Goal: Transaction & Acquisition: Purchase product/service

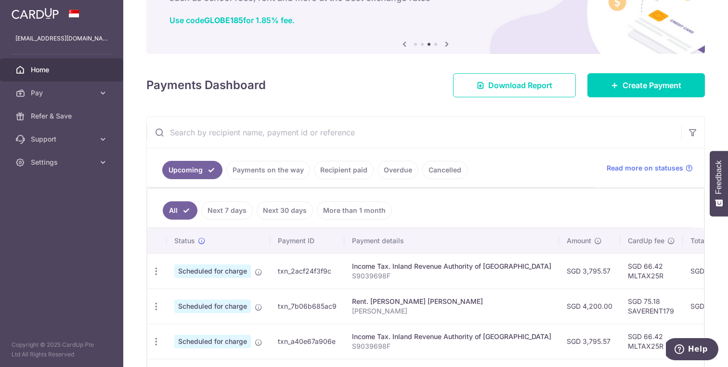
scroll to position [78, 0]
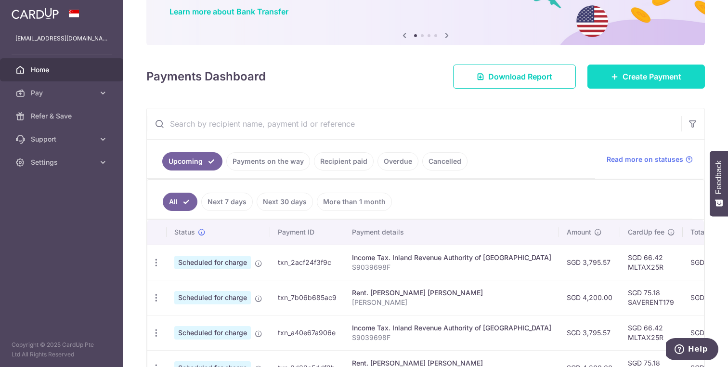
click at [655, 76] on span "Create Payment" at bounding box center [651, 77] width 59 height 12
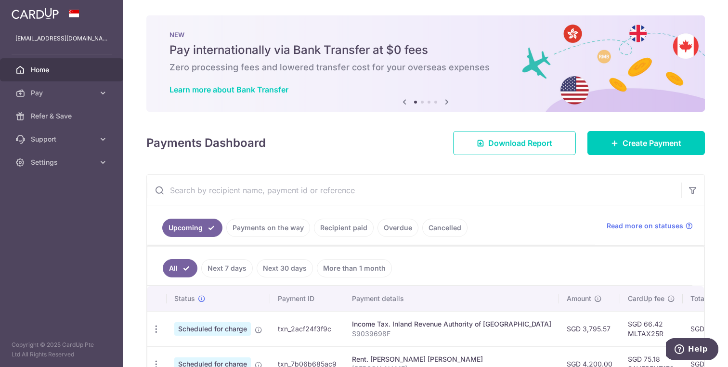
scroll to position [63, 0]
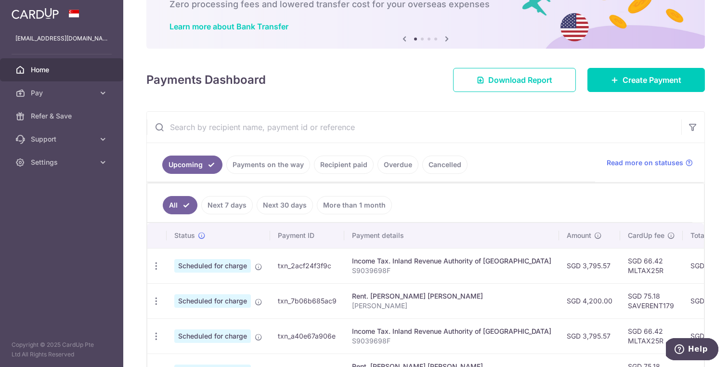
click at [349, 170] on link "Recipient paid" at bounding box center [344, 164] width 60 height 18
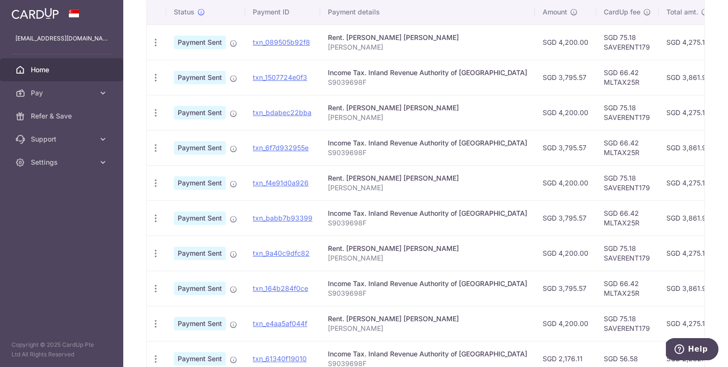
scroll to position [325, 0]
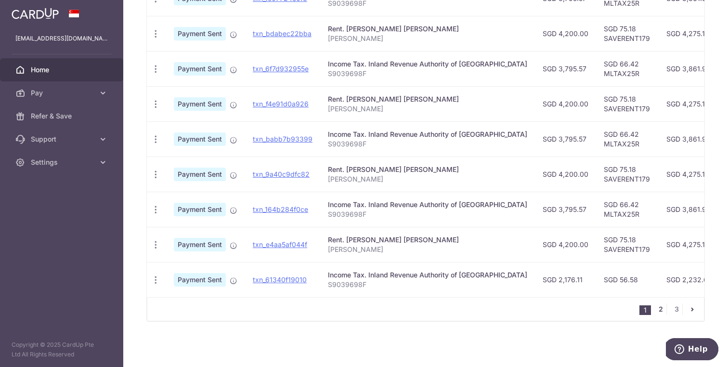
click at [658, 309] on link "2" at bounding box center [660, 309] width 12 height 12
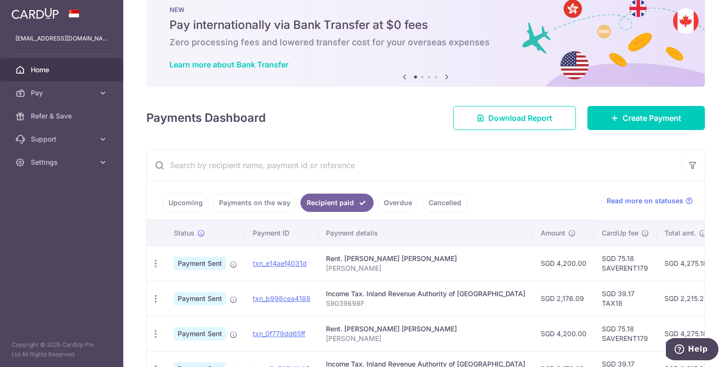
scroll to position [0, 0]
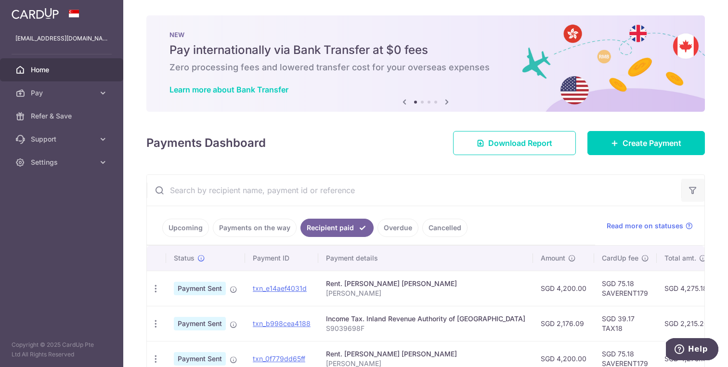
click at [691, 186] on icon "button" at bounding box center [693, 190] width 10 height 10
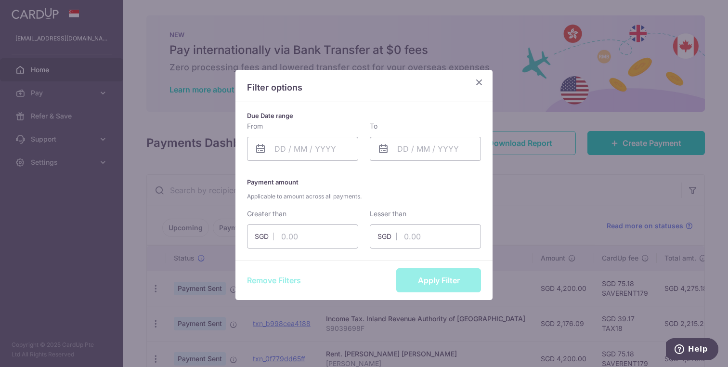
drag, startPoint x: 476, startPoint y: 84, endPoint x: 498, endPoint y: 97, distance: 25.7
click at [476, 84] on icon "Close" at bounding box center [479, 82] width 12 height 12
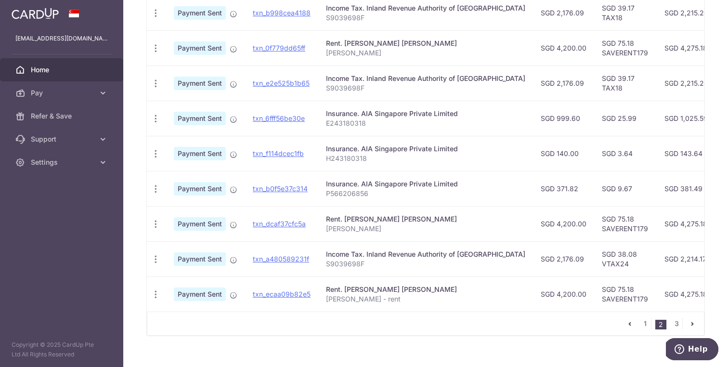
scroll to position [325, 0]
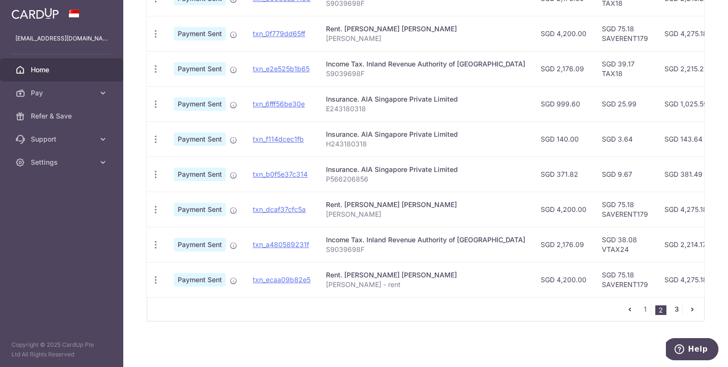
click at [674, 308] on link "3" at bounding box center [676, 309] width 12 height 12
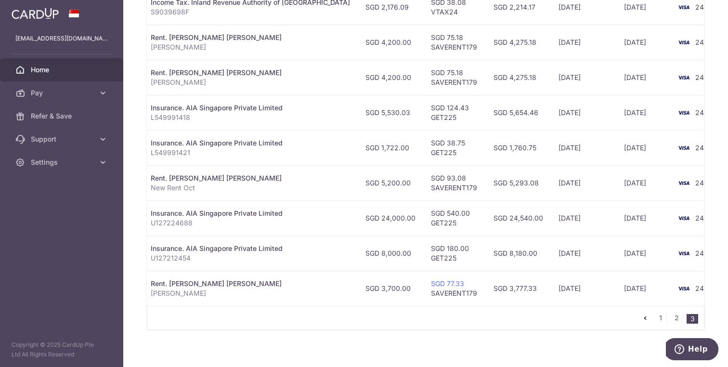
scroll to position [0, 0]
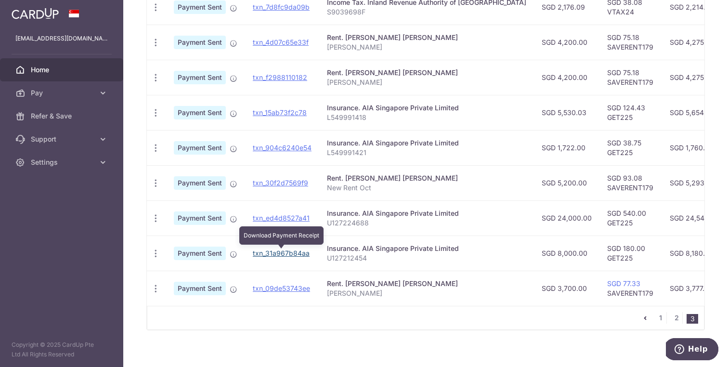
click at [282, 253] on link "txn_31a967b84aa" at bounding box center [281, 253] width 57 height 8
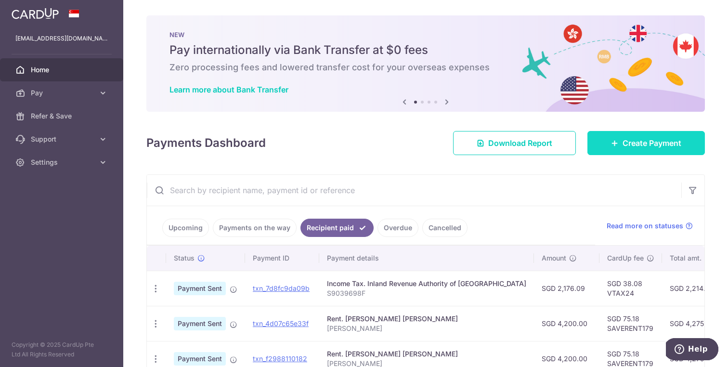
drag, startPoint x: 615, startPoint y: 144, endPoint x: 620, endPoint y: 142, distance: 5.2
click at [615, 144] on icon at bounding box center [615, 143] width 8 height 8
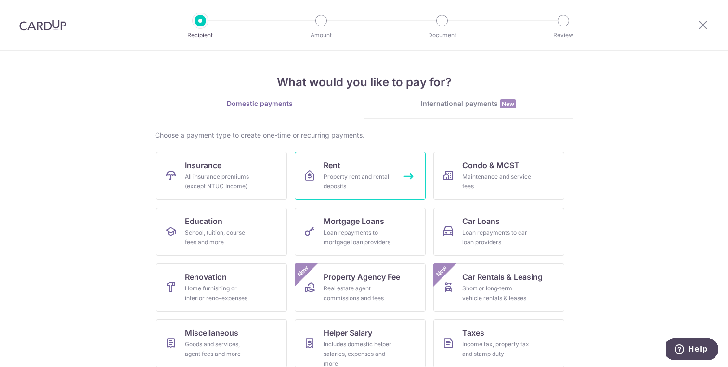
scroll to position [64, 0]
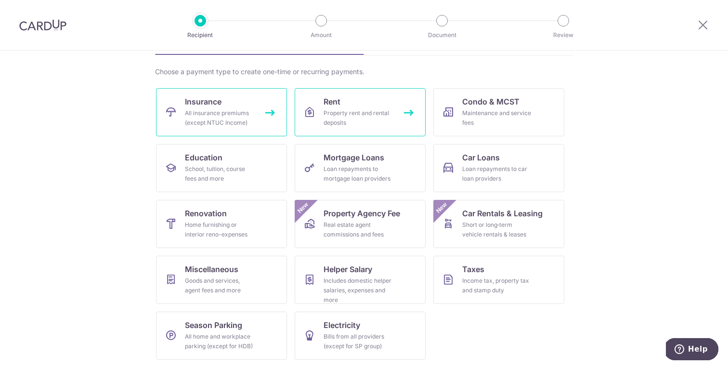
drag, startPoint x: 215, startPoint y: 115, endPoint x: 316, endPoint y: 133, distance: 102.2
click at [215, 115] on div "All insurance premiums (except NTUC Income)" at bounding box center [219, 117] width 69 height 19
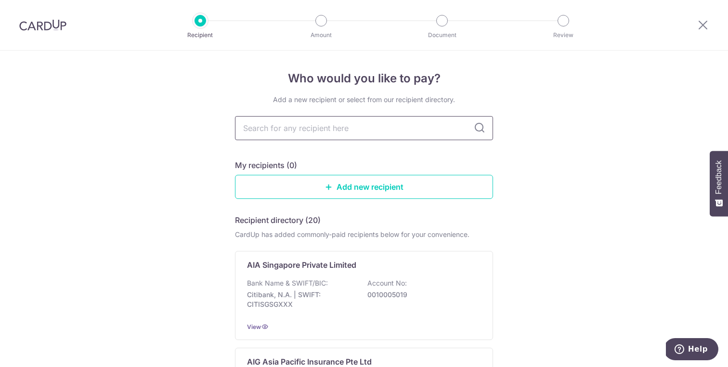
click at [390, 128] on input "text" at bounding box center [364, 128] width 258 height 24
type input "AIA"
click at [365, 132] on input "AIA" at bounding box center [364, 128] width 258 height 24
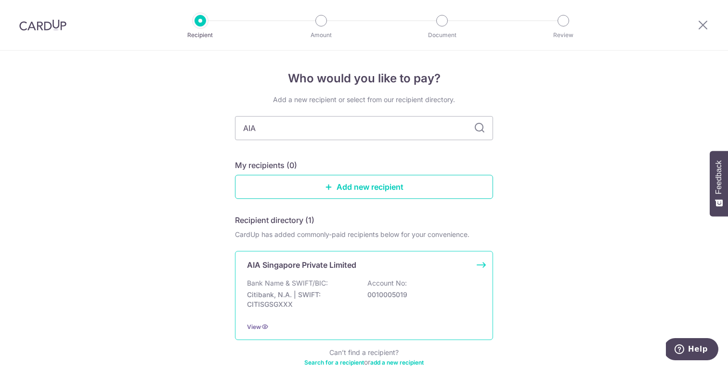
click at [316, 280] on p "Bank Name & SWIFT/BIC:" at bounding box center [287, 283] width 81 height 10
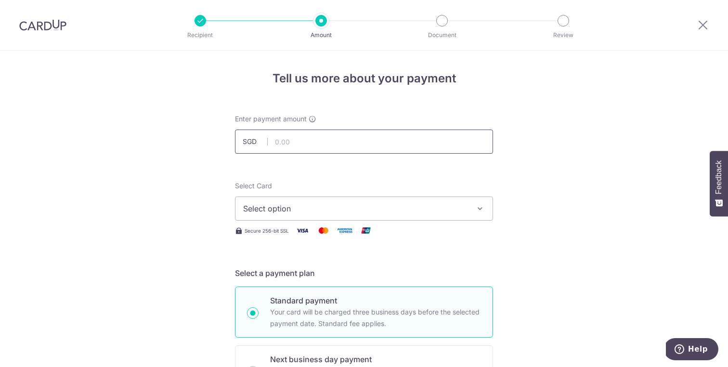
click at [330, 146] on input "text" at bounding box center [364, 141] width 258 height 24
type input "8,000.00"
click at [327, 202] on button "Select option" at bounding box center [364, 208] width 258 height 24
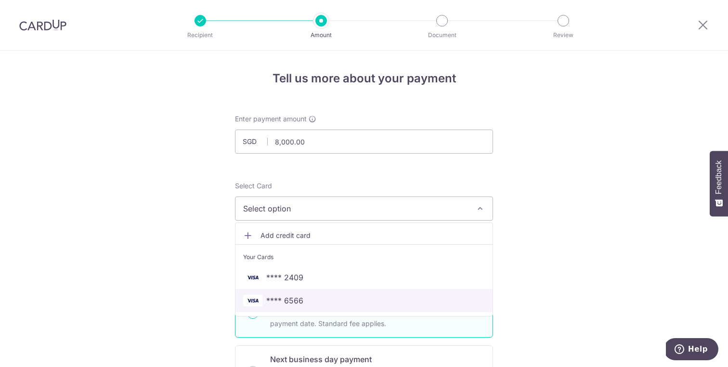
click at [305, 304] on span "**** 6566" at bounding box center [364, 301] width 242 height 12
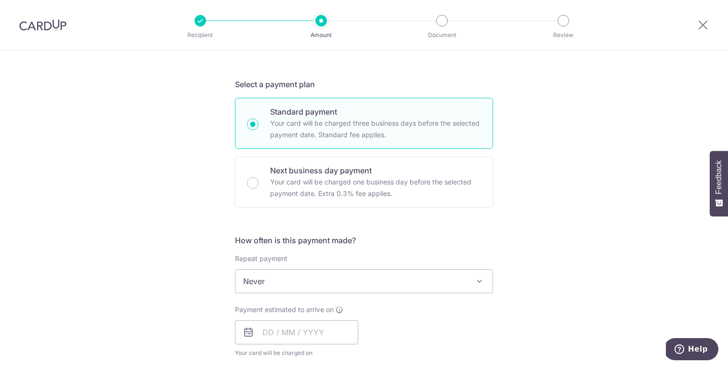
scroll to position [251, 0]
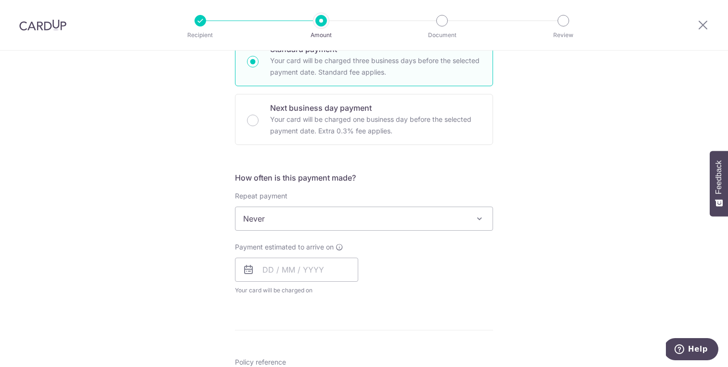
click at [309, 221] on span "Never" at bounding box center [363, 218] width 257 height 23
click at [274, 263] on input "text" at bounding box center [296, 269] width 123 height 24
click at [467, 311] on form "Enter payment amount SGD 8,000.00 8000.00 Select Card **** 6566 Add credit card…" at bounding box center [364, 244] width 258 height 762
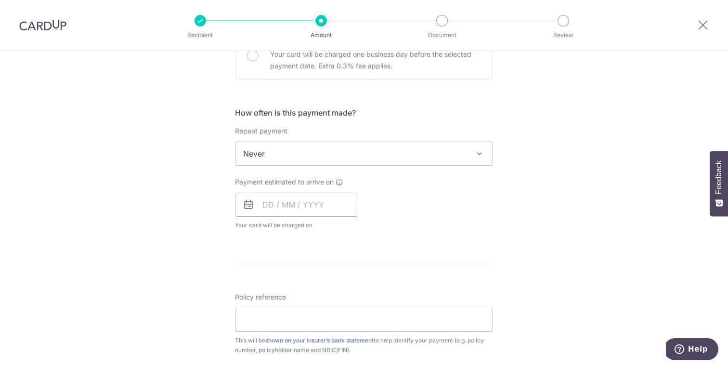
scroll to position [334, 0]
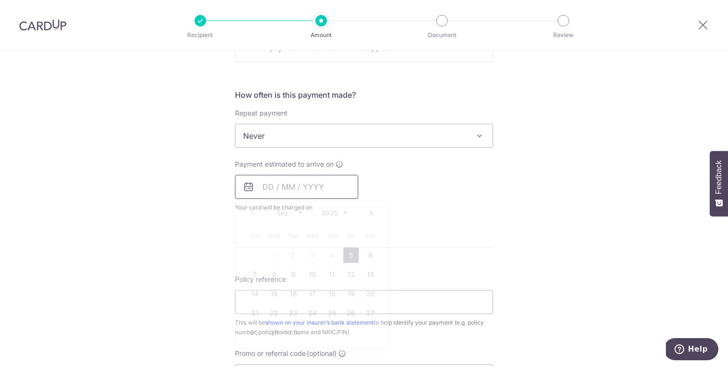
click at [279, 188] on input "text" at bounding box center [296, 187] width 123 height 24
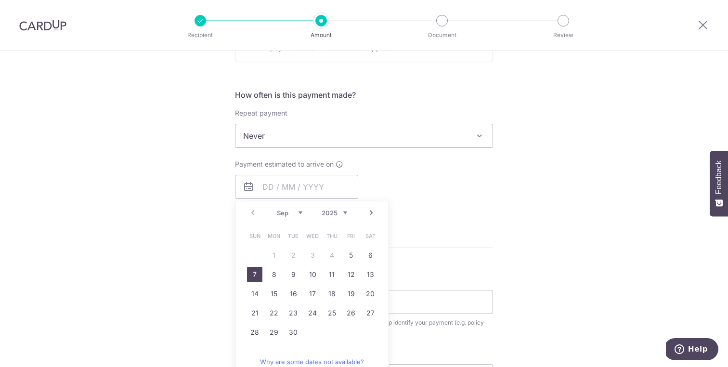
click at [254, 277] on link "7" at bounding box center [254, 274] width 15 height 15
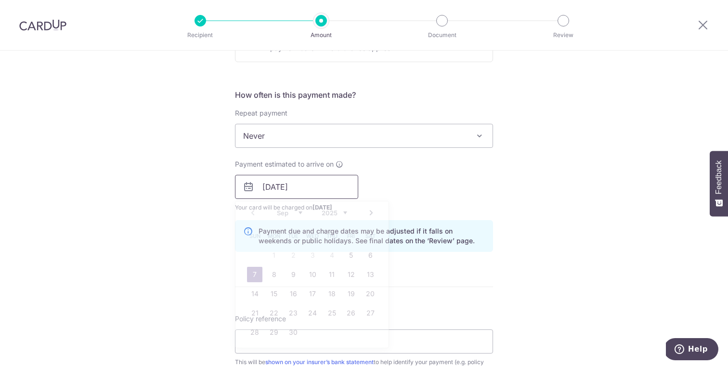
click at [290, 193] on input "07/09/2025" at bounding box center [296, 187] width 123 height 24
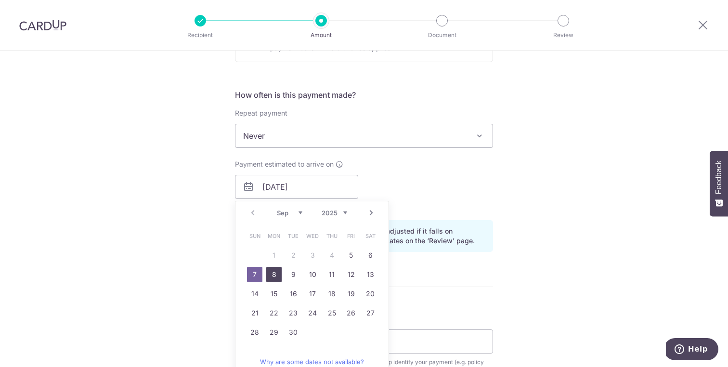
click at [271, 276] on link "8" at bounding box center [273, 274] width 15 height 15
type input "08/09/2025"
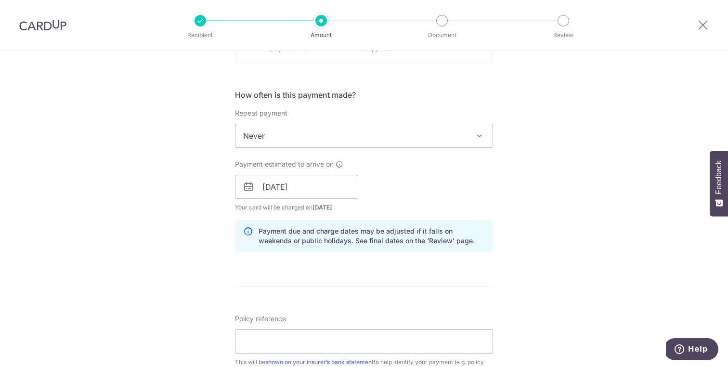
scroll to position [585, 0]
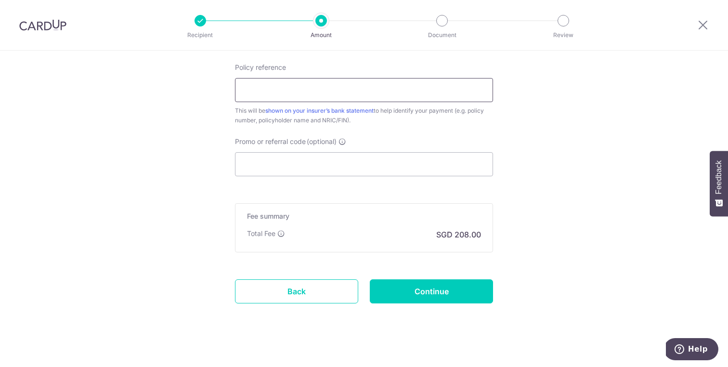
click at [282, 93] on input "Policy reference" at bounding box center [364, 90] width 258 height 24
click at [275, 87] on input "Policy reference" at bounding box center [364, 90] width 258 height 24
paste input "U127212454"
type input "U127212454"
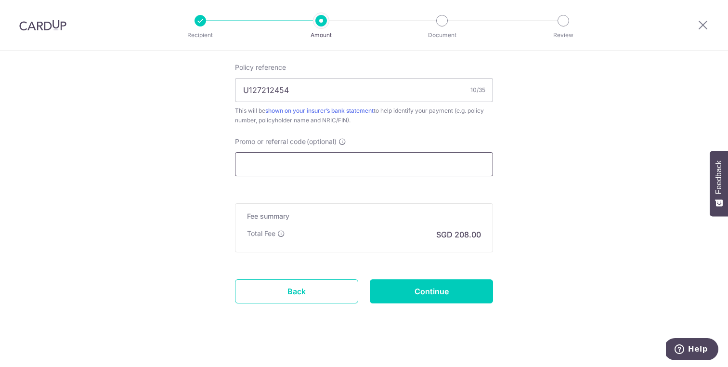
click at [300, 163] on input "Promo or referral code (optional)" at bounding box center [364, 164] width 258 height 24
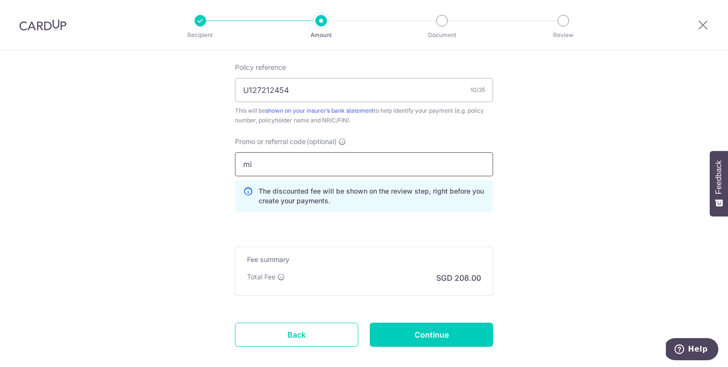
type input "m"
type input "MILELION"
click at [420, 334] on input "Continue" at bounding box center [431, 334] width 123 height 24
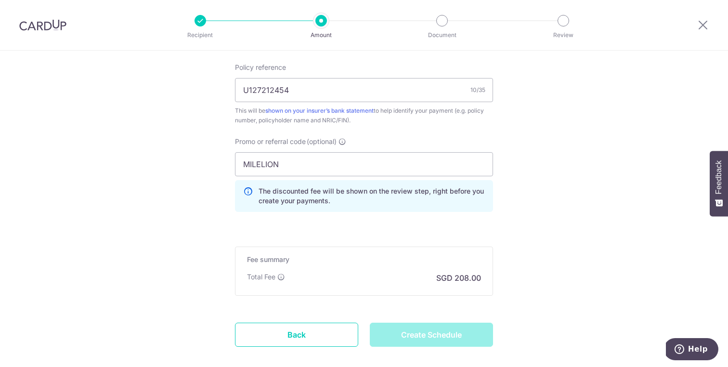
type input "Create Schedule"
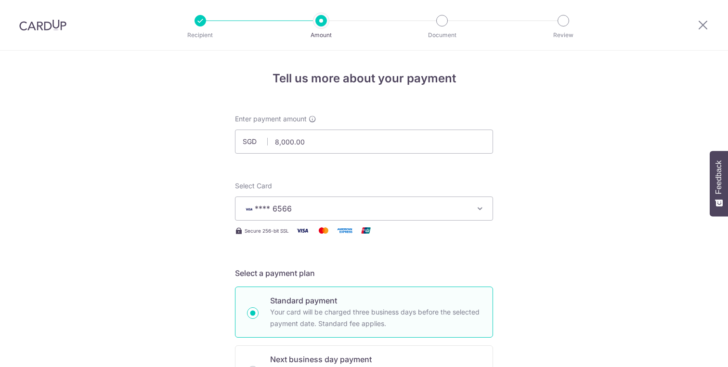
scroll to position [651, 0]
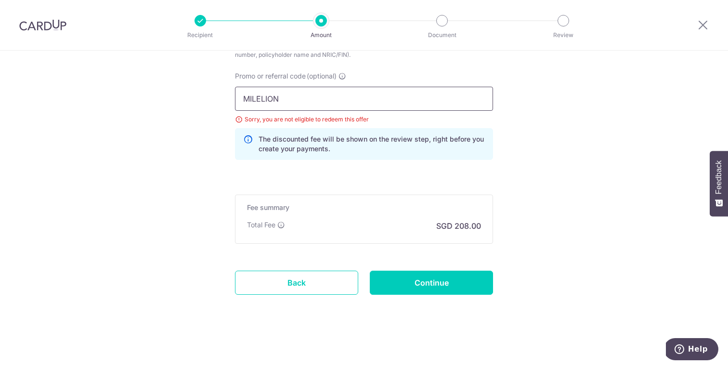
click at [276, 90] on input "MILELION" at bounding box center [364, 99] width 258 height 24
click at [289, 97] on input "MILELION" at bounding box center [364, 99] width 258 height 24
paste input "OFF225"
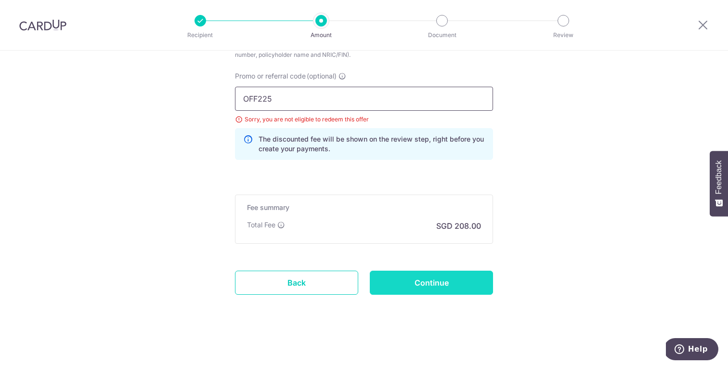
type input "OFF225"
click at [451, 282] on input "Continue" at bounding box center [431, 282] width 123 height 24
type input "Update Schedule"
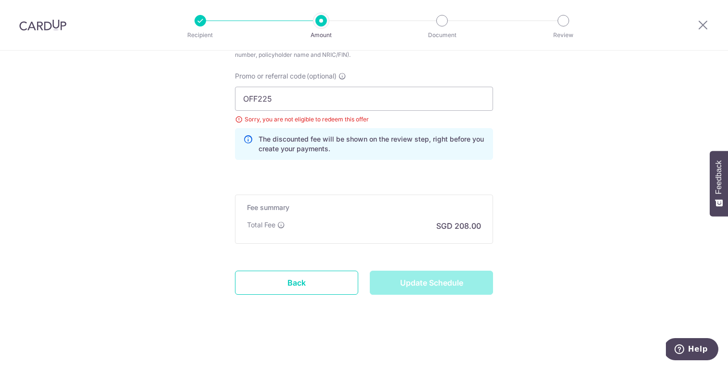
click at [389, 164] on div "Promo or referral code (optional) OFF225 Sorry, you are not eligible to redeem …" at bounding box center [363, 119] width 269 height 96
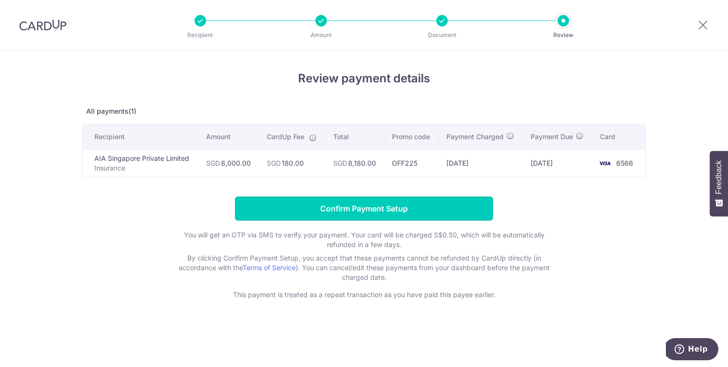
drag, startPoint x: 383, startPoint y: 207, endPoint x: 312, endPoint y: 188, distance: 73.7
click at [156, 185] on div "Review payment details All payments(1) Recipient Amount CardUp Fee Total Promo …" at bounding box center [363, 185] width 563 height 230
click at [427, 210] on input "Confirm Payment Setup" at bounding box center [364, 208] width 258 height 24
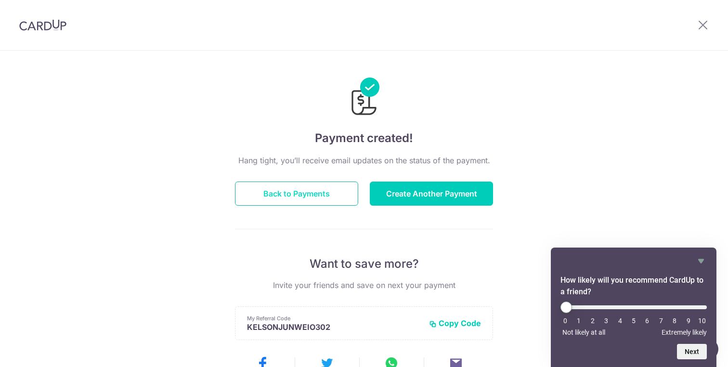
click at [329, 188] on button "Back to Payments" at bounding box center [296, 193] width 123 height 24
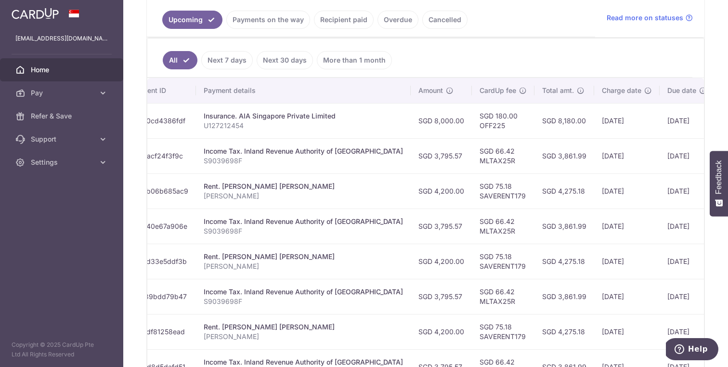
scroll to position [0, 192]
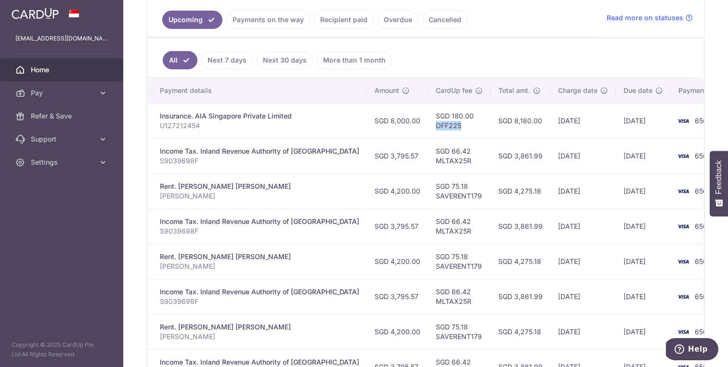
drag, startPoint x: 430, startPoint y: 123, endPoint x: 396, endPoint y: 123, distance: 34.6
click at [428, 123] on td "SGD 180.00 OFF225" at bounding box center [459, 120] width 63 height 35
copy td "OFF225"
click at [282, 128] on p "U127212454" at bounding box center [259, 126] width 199 height 10
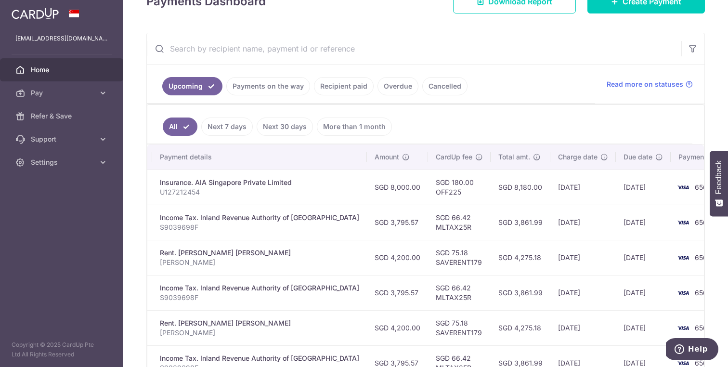
scroll to position [377, 0]
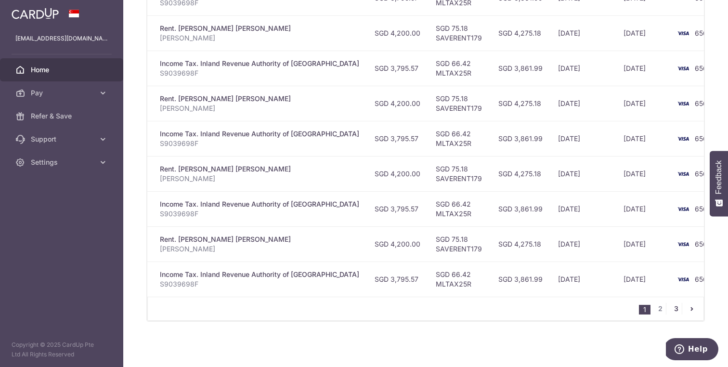
click at [675, 306] on link "3" at bounding box center [676, 309] width 12 height 12
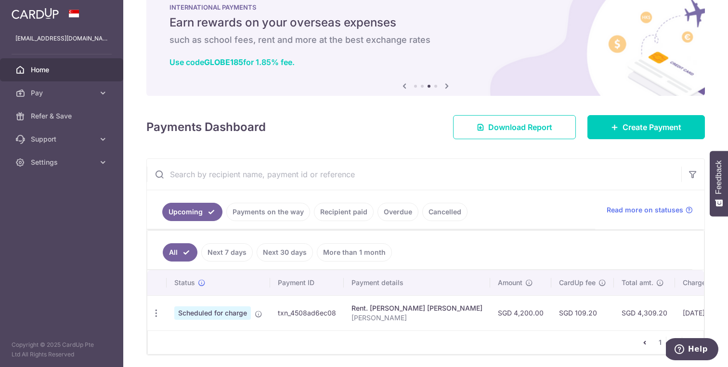
scroll to position [61, 0]
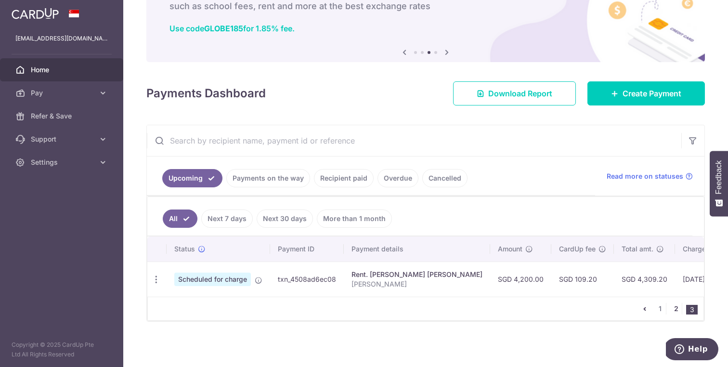
click at [678, 307] on link "2" at bounding box center [676, 309] width 12 height 12
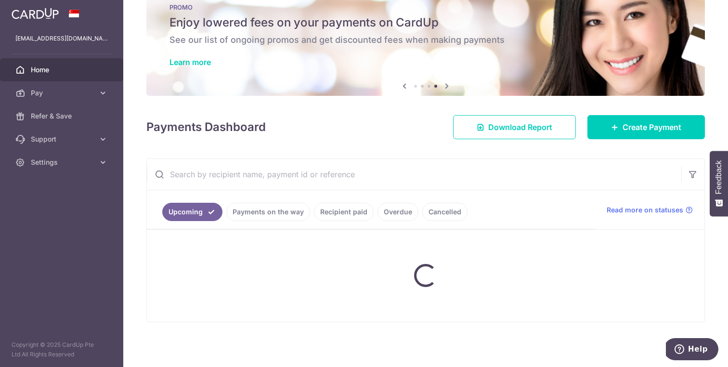
click at [337, 214] on link "Recipient paid" at bounding box center [344, 212] width 60 height 18
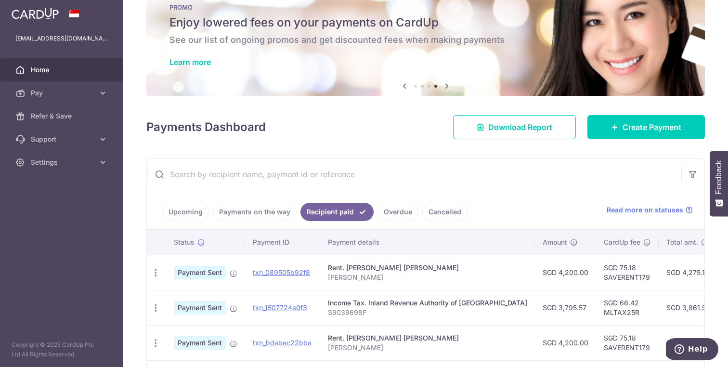
scroll to position [336, 0]
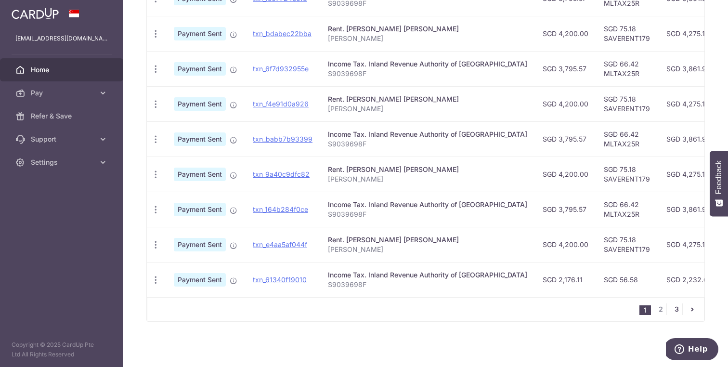
click at [679, 307] on link "3" at bounding box center [676, 309] width 12 height 12
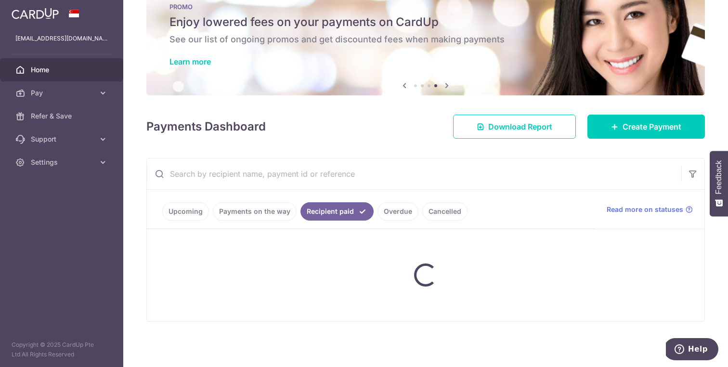
scroll to position [27, 0]
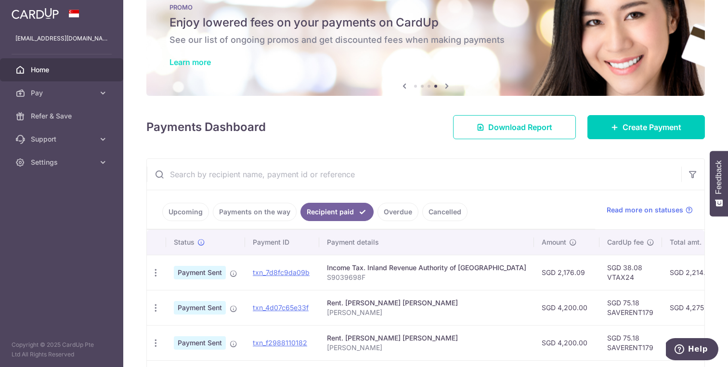
click at [176, 59] on link "Learn more" at bounding box center [189, 62] width 41 height 10
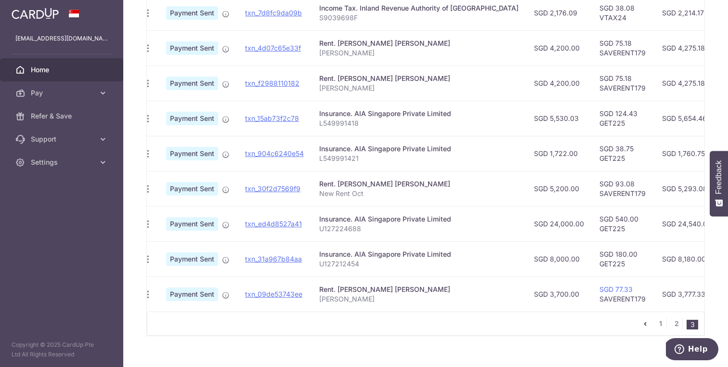
scroll to position [0, 176]
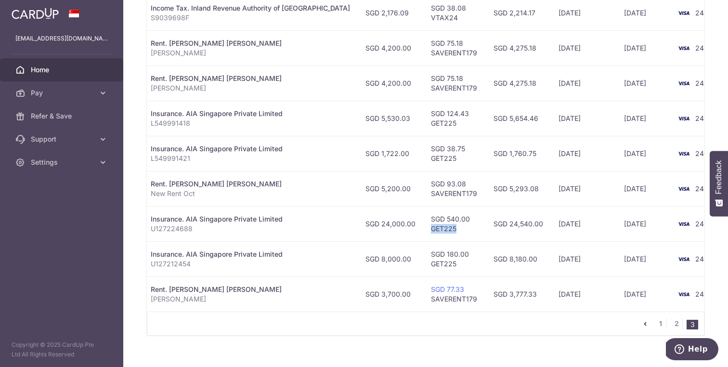
drag, startPoint x: 431, startPoint y: 229, endPoint x: 396, endPoint y: 230, distance: 35.1
click at [423, 230] on td "SGD 540.00 GET225" at bounding box center [454, 223] width 63 height 35
copy td "GET225"
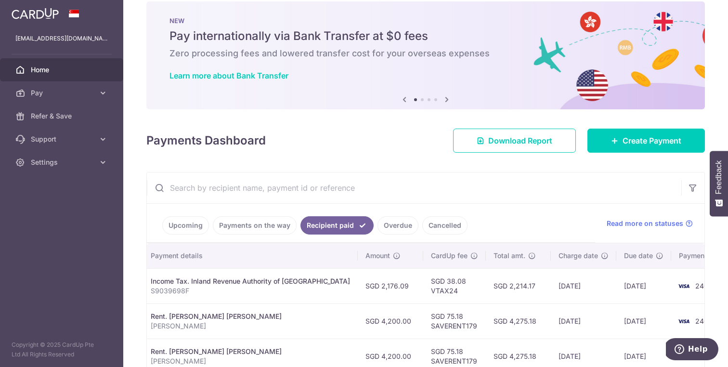
scroll to position [20, 0]
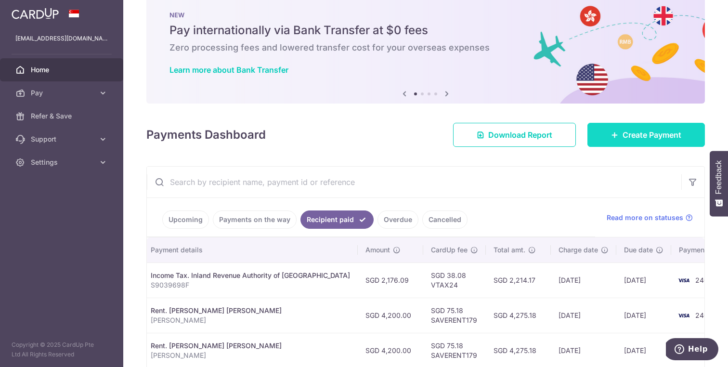
click at [619, 144] on link "Create Payment" at bounding box center [645, 135] width 117 height 24
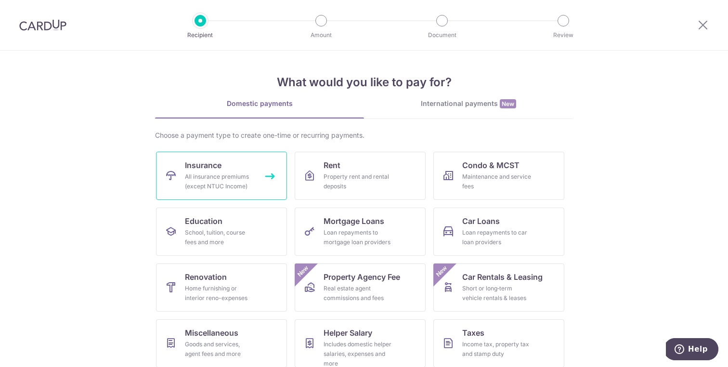
click at [207, 176] on div "All insurance premiums (except NTUC Income)" at bounding box center [219, 181] width 69 height 19
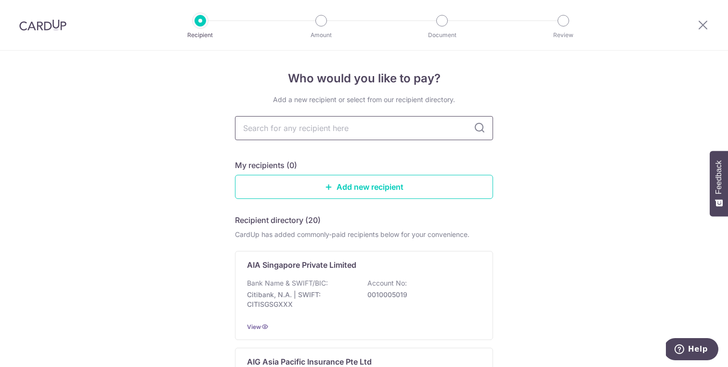
click at [365, 139] on input "text" at bounding box center [364, 128] width 258 height 24
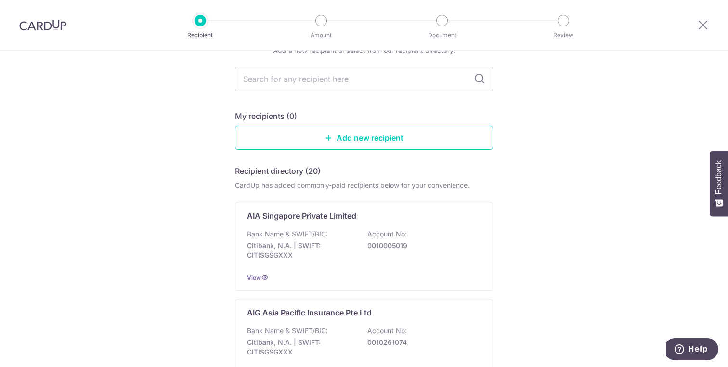
scroll to position [194, 0]
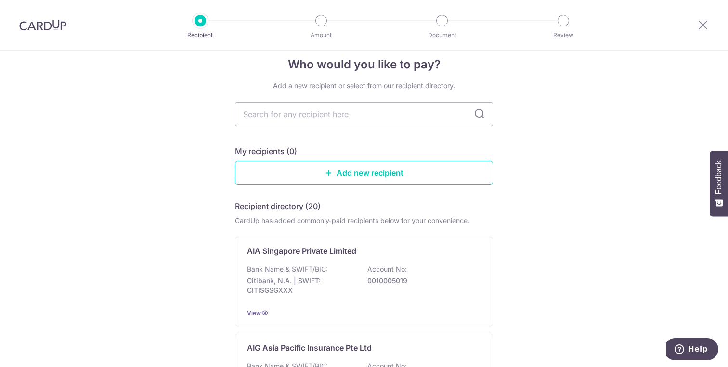
scroll to position [0, 0]
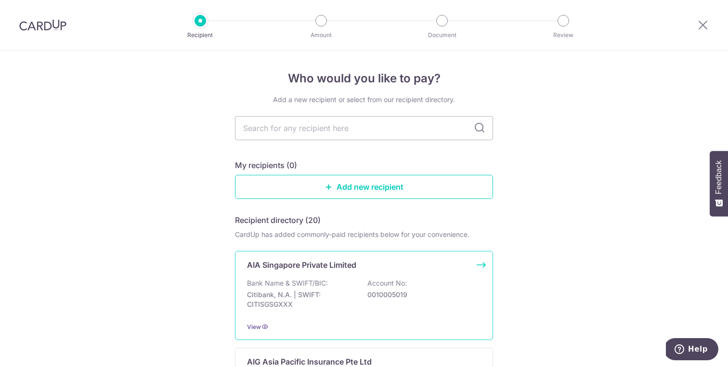
click at [301, 284] on p "Bank Name & SWIFT/BIC:" at bounding box center [287, 283] width 81 height 10
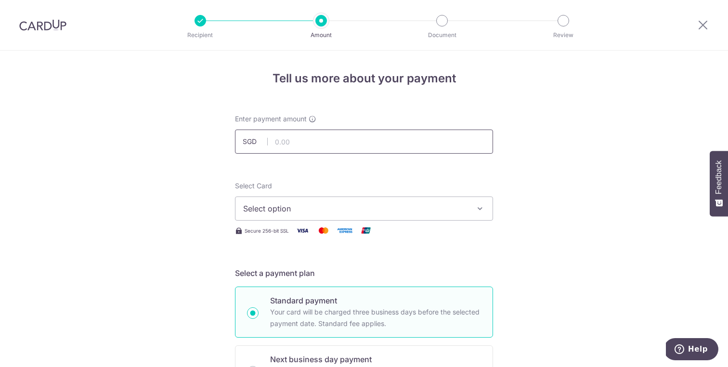
click at [300, 148] on input "text" at bounding box center [364, 141] width 258 height 24
type input "24,000.00"
click at [463, 187] on div "Select Card Select option Add credit card Your Cards **** 2409 **** 6566" at bounding box center [364, 200] width 258 height 39
click at [284, 204] on span "Select option" at bounding box center [355, 209] width 224 height 12
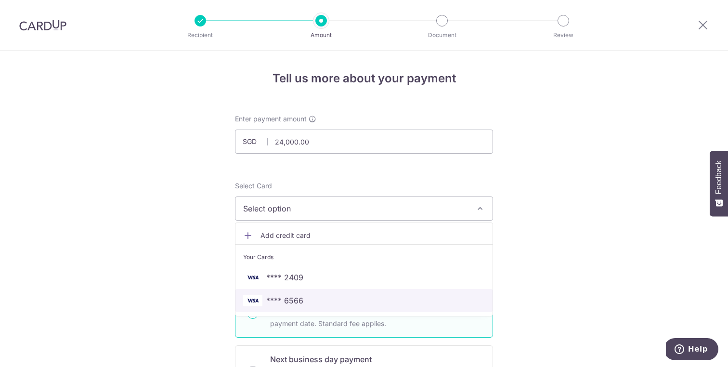
click at [305, 301] on span "**** 6566" at bounding box center [364, 301] width 242 height 12
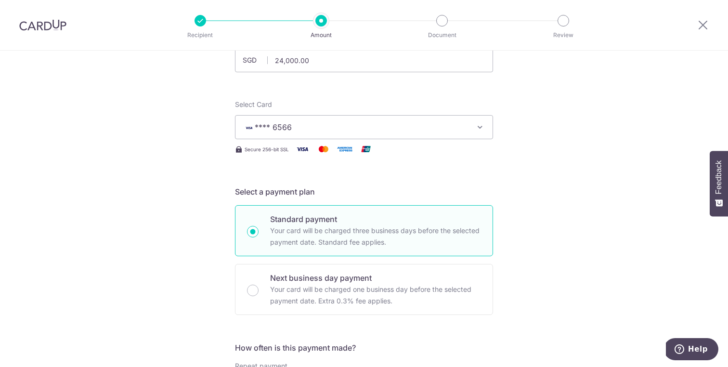
scroll to position [82, 0]
